Goal: Submit feedback/report problem

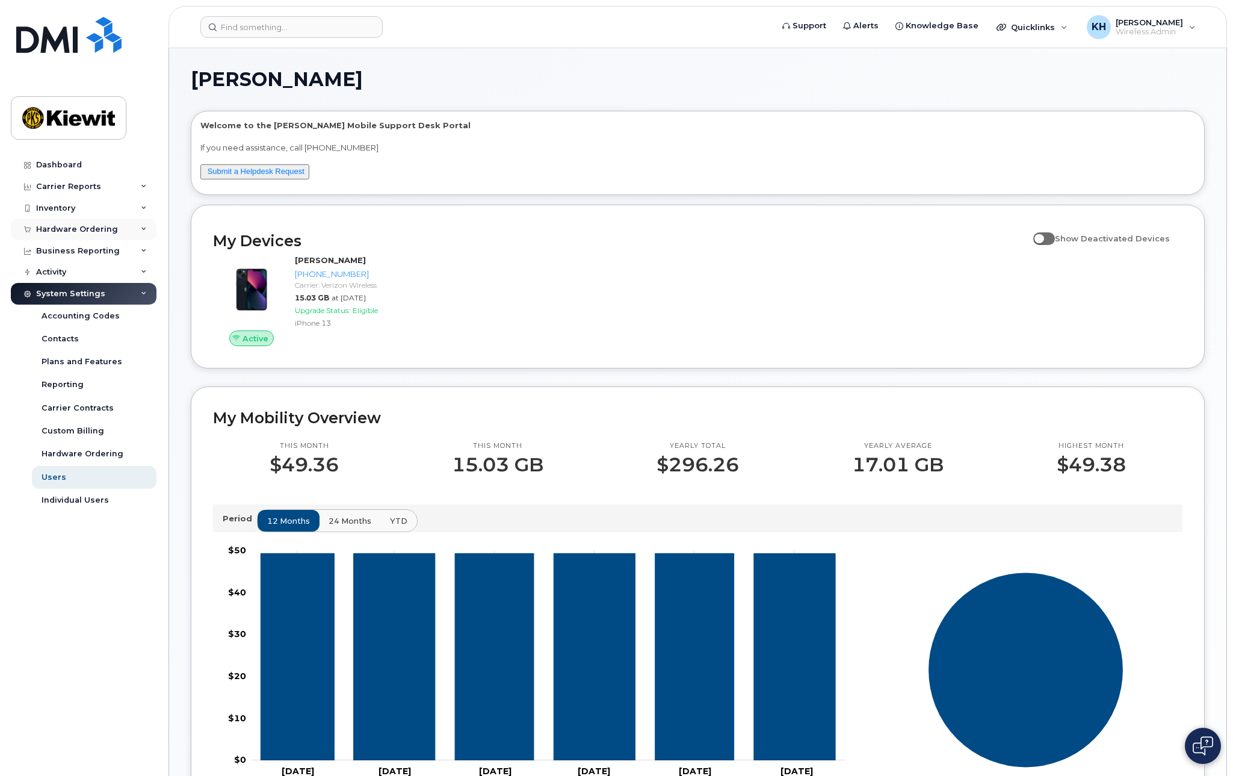
click at [93, 225] on div "Hardware Ordering" at bounding box center [77, 230] width 82 height 10
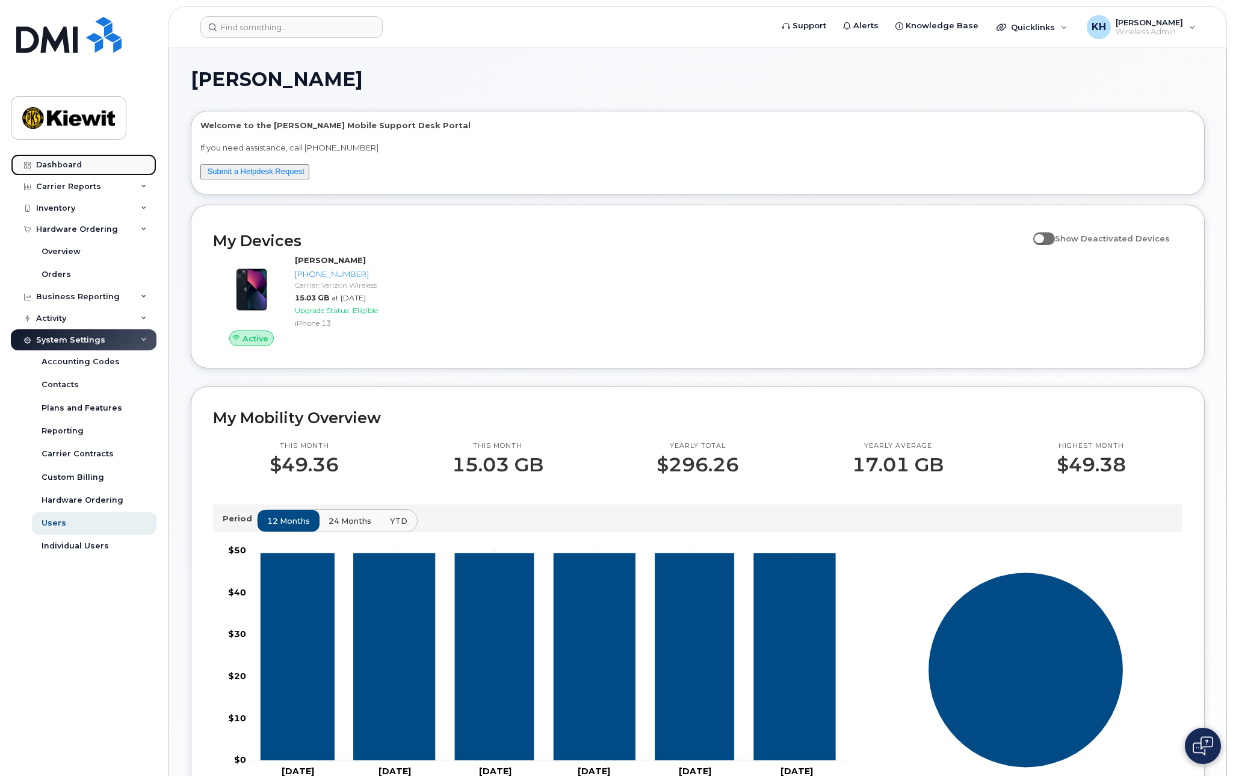
click at [71, 166] on div "Dashboard" at bounding box center [59, 165] width 46 height 10
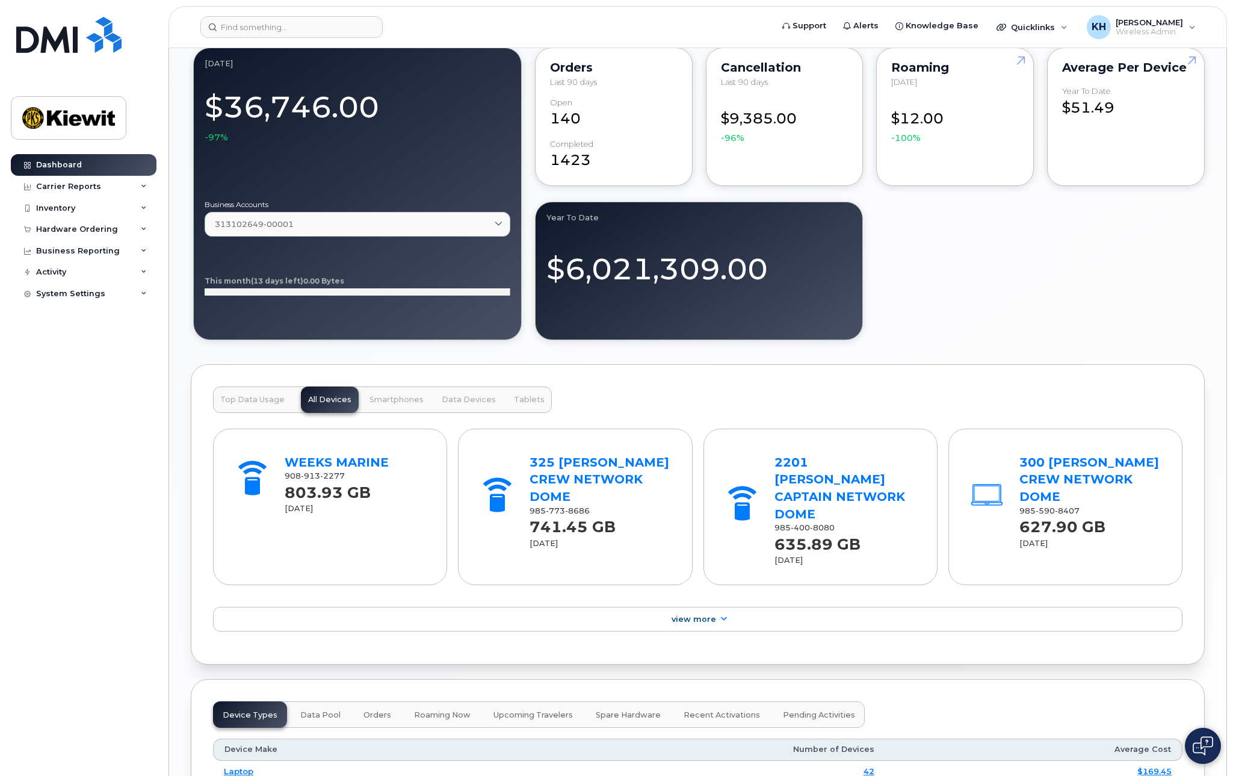
scroll to position [1009, 0]
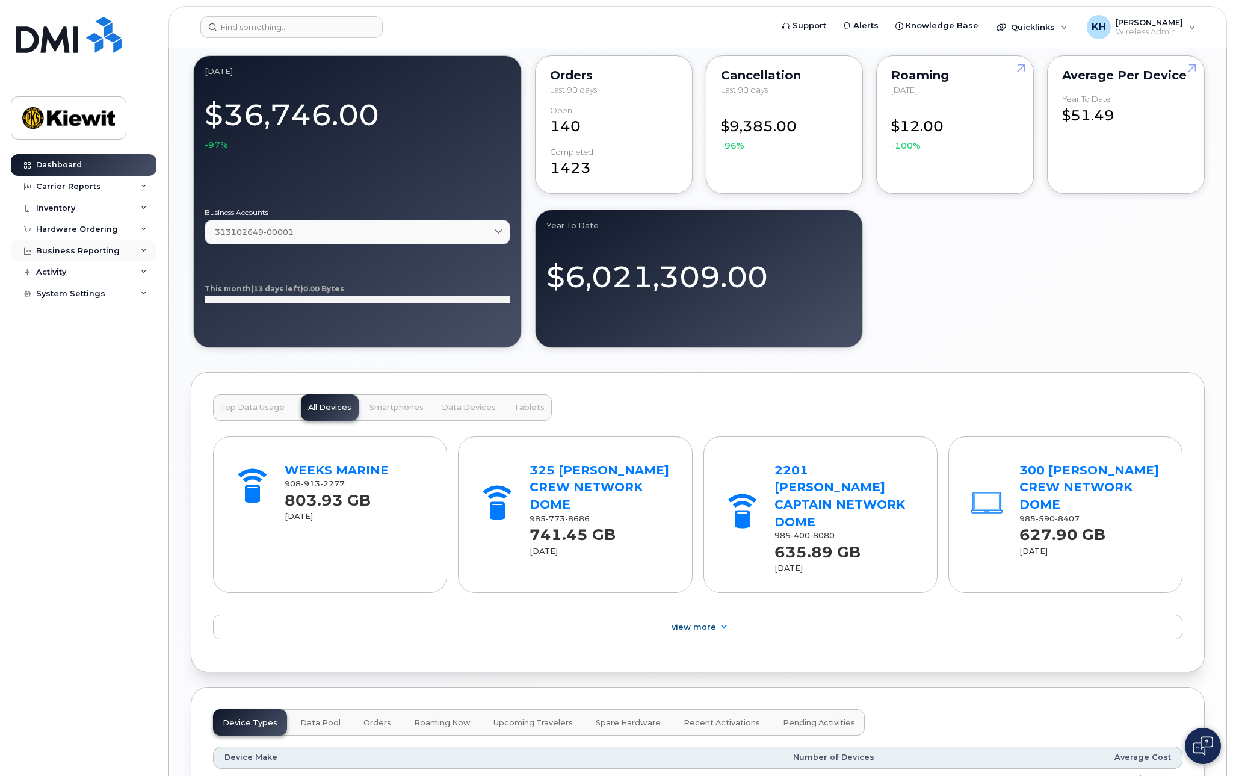
click at [142, 251] on icon at bounding box center [144, 251] width 6 height 6
click at [64, 364] on div "Activity" at bounding box center [51, 364] width 30 height 10
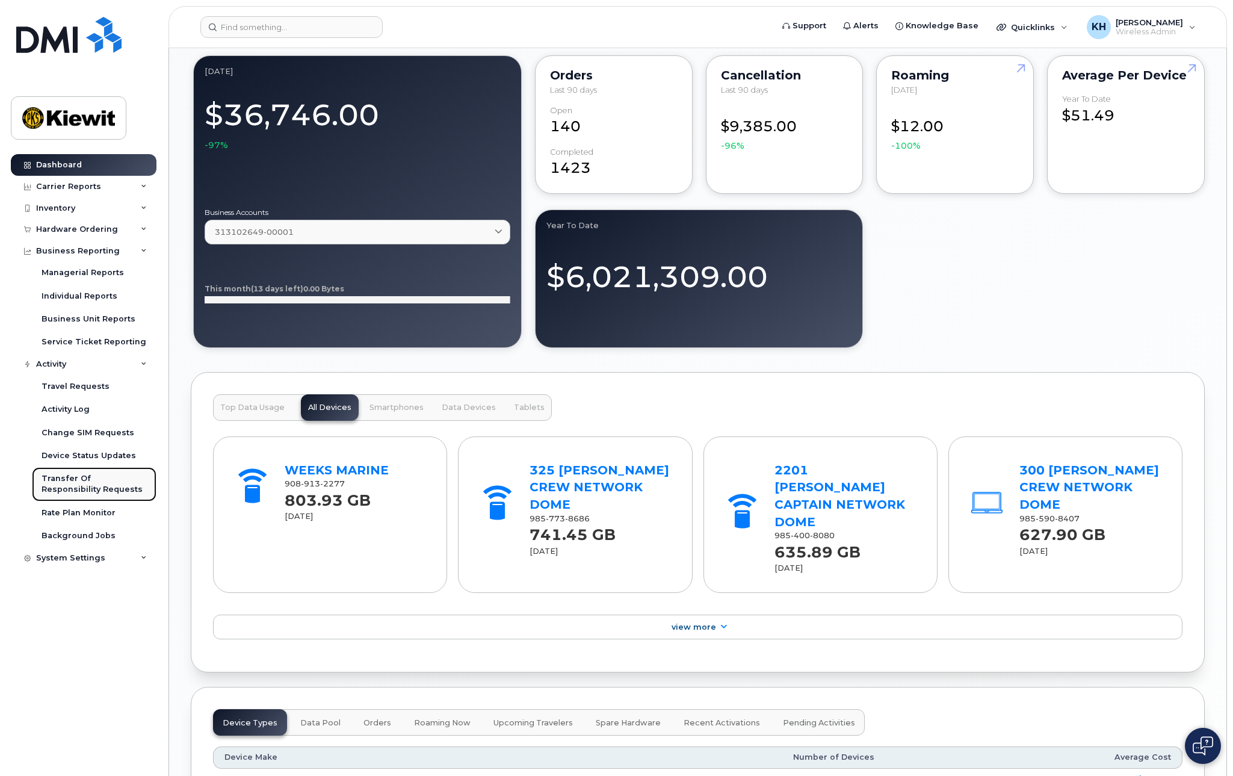
click at [117, 483] on div "Transfer Of Responsibility Requests" at bounding box center [94, 484] width 105 height 22
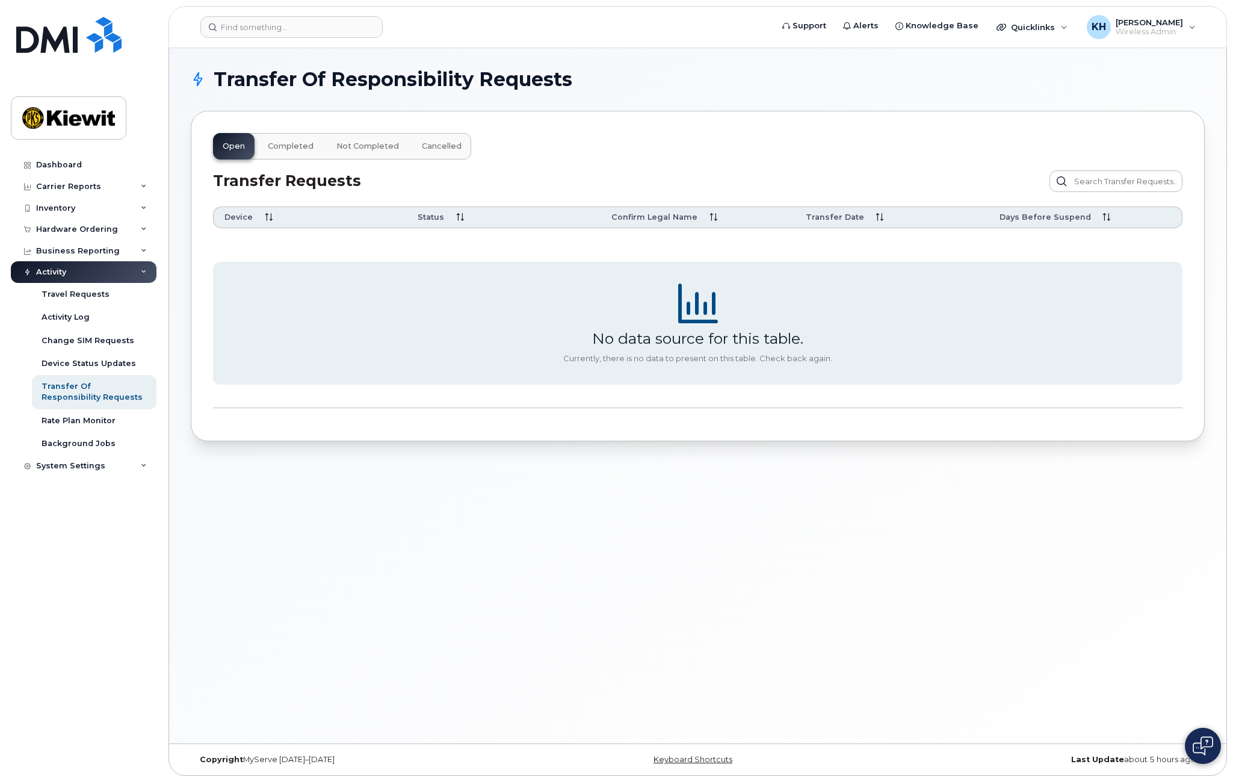
click at [747, 587] on div "Transfer Of Responsibility Requests Open Completed Not Completed Cancelled Tran…" at bounding box center [698, 395] width 1058 height 695
click at [636, 166] on div "Transfer Requests" at bounding box center [698, 181] width 984 height 36
click at [58, 163] on div "Dashboard" at bounding box center [59, 165] width 46 height 10
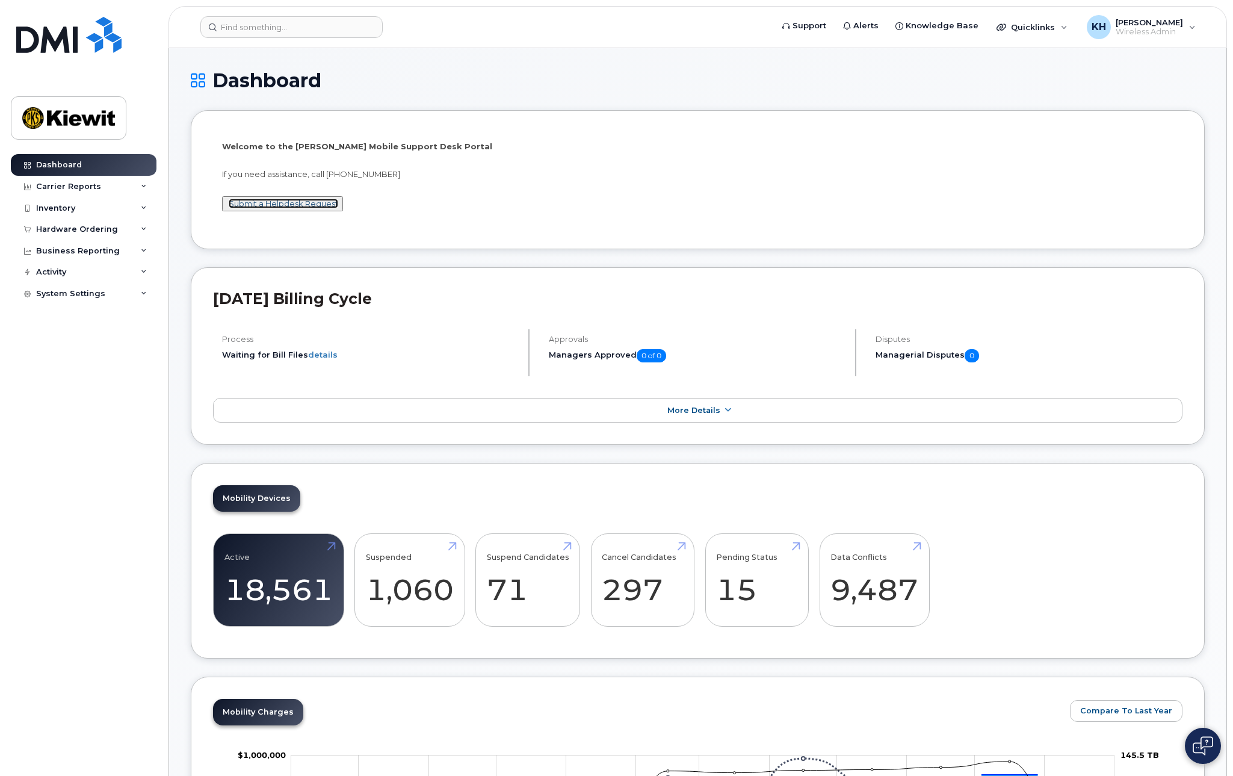
click at [246, 203] on link "Submit a Helpdesk Request" at bounding box center [284, 204] width 110 height 10
